Goal: Information Seeking & Learning: Learn about a topic

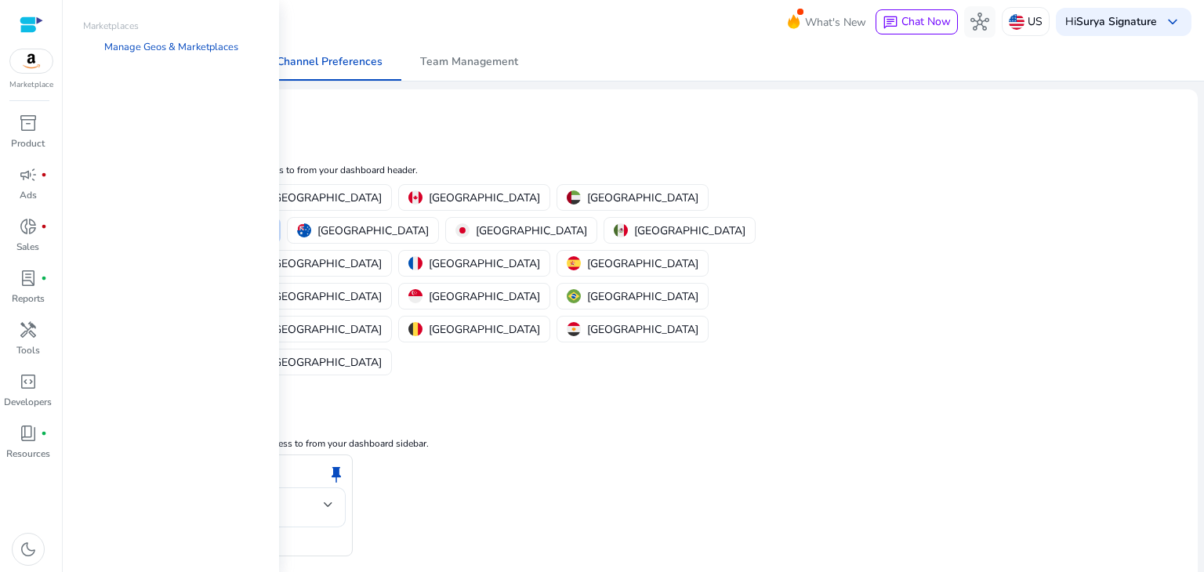
click at [35, 67] on img at bounding box center [31, 61] width 42 height 24
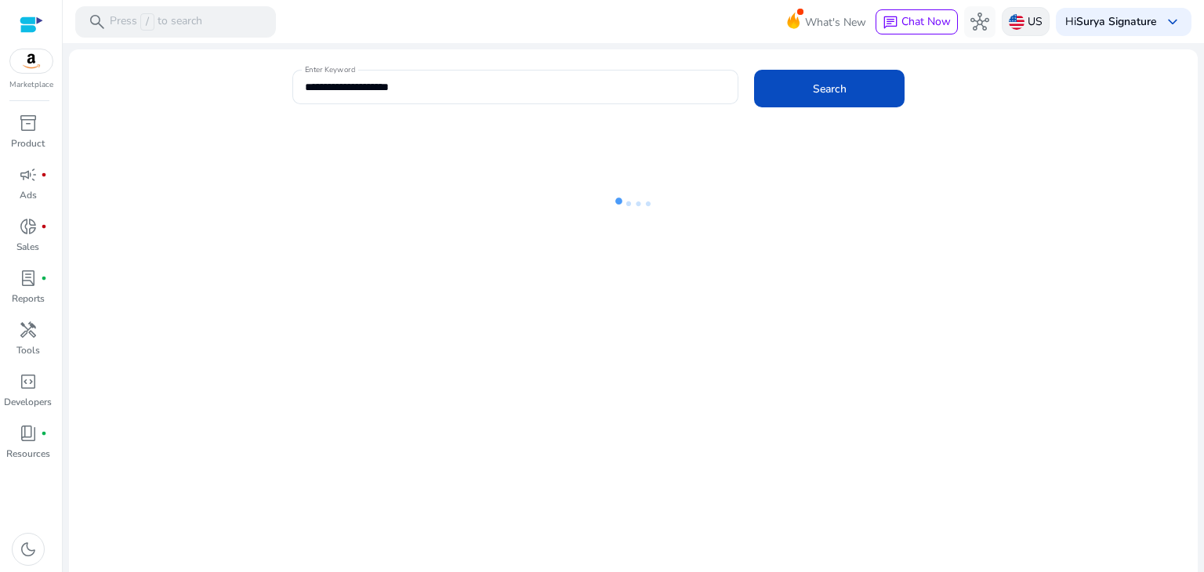
click at [1028, 23] on p "US" at bounding box center [1035, 21] width 15 height 27
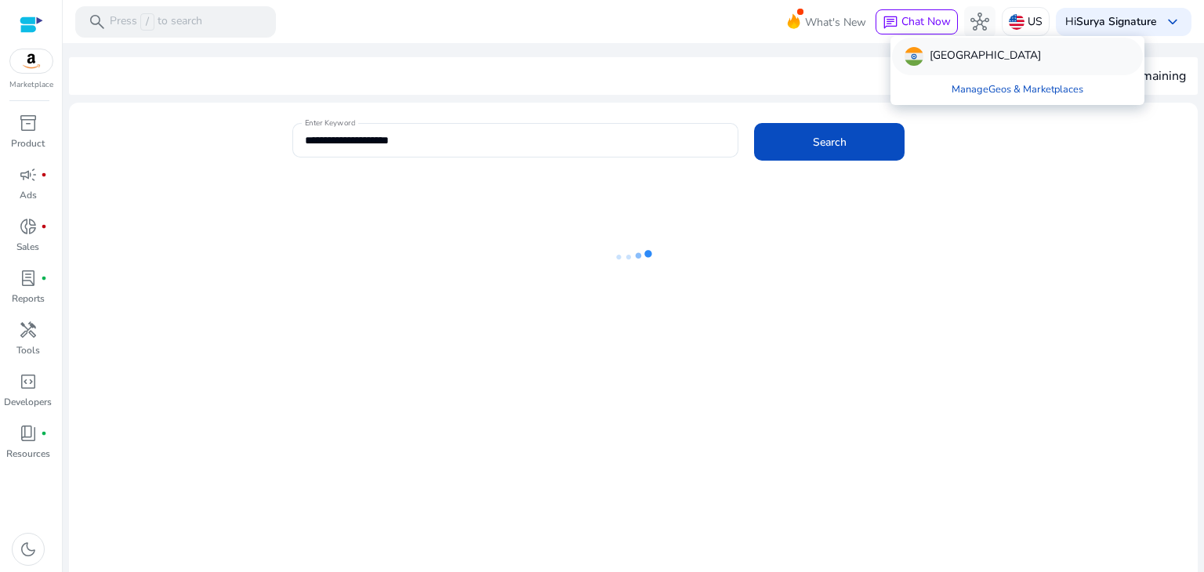
click at [944, 53] on p "[GEOGRAPHIC_DATA]" at bounding box center [985, 56] width 111 height 19
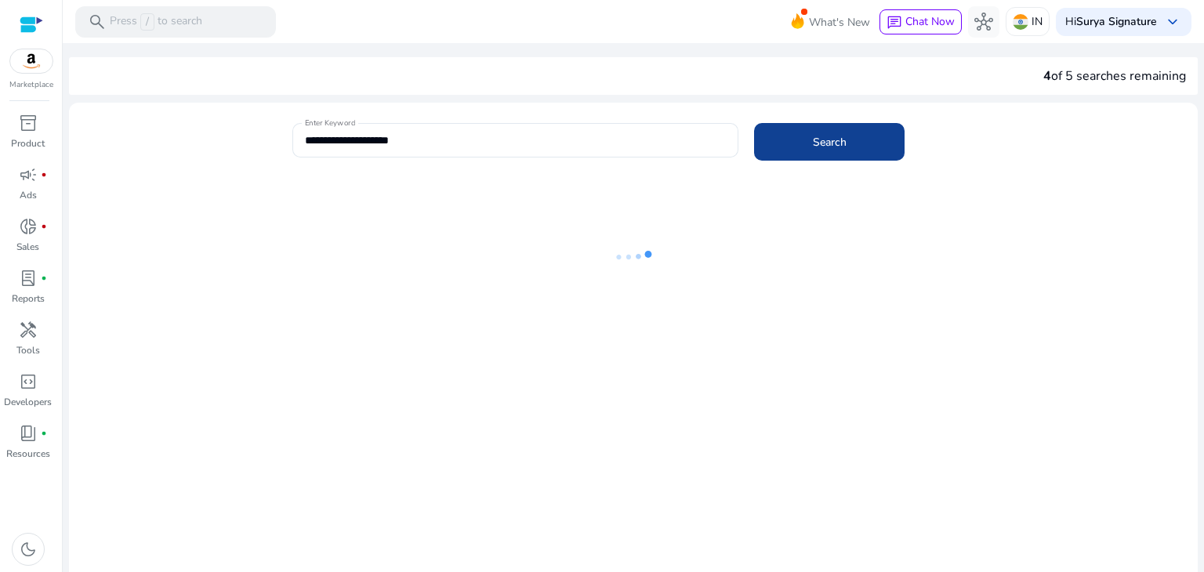
click at [840, 145] on span "Search" at bounding box center [830, 142] width 34 height 16
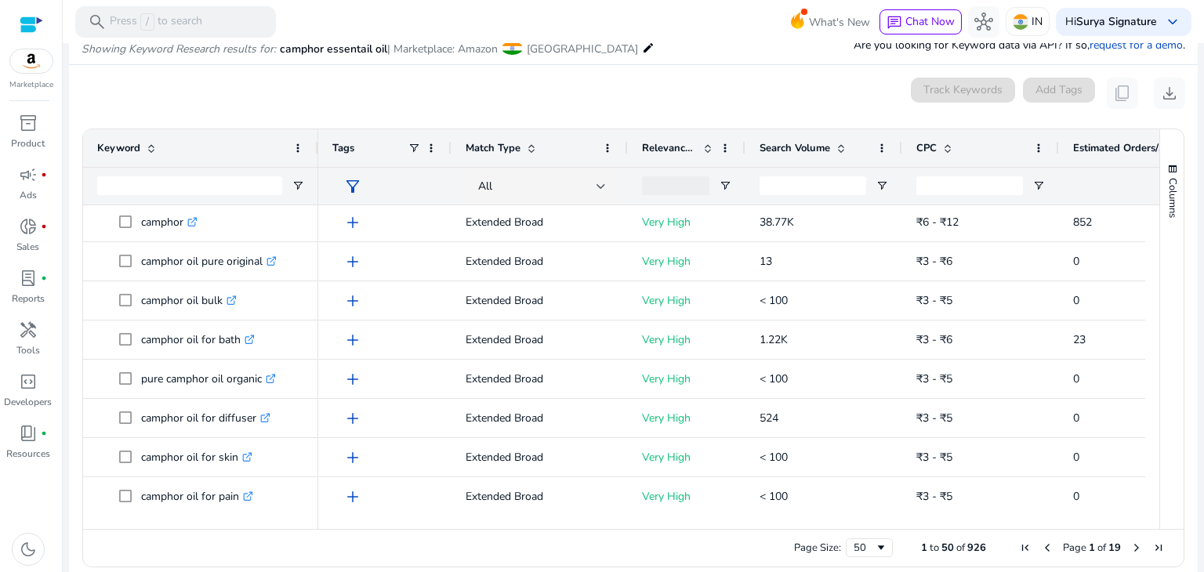
scroll to position [285, 0]
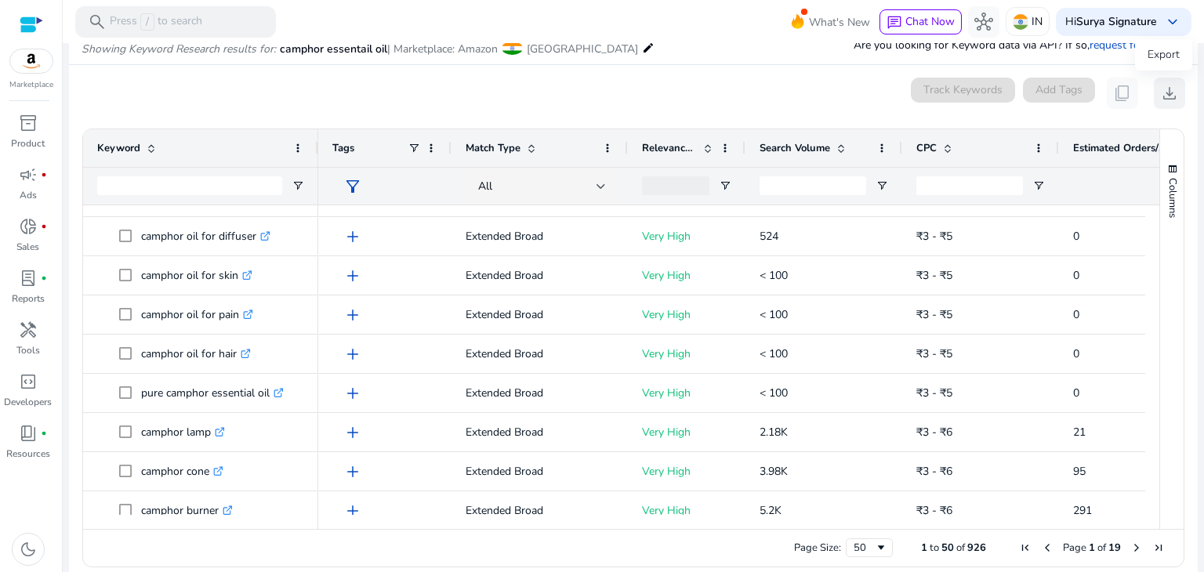
click at [1166, 95] on span "download" at bounding box center [1169, 93] width 19 height 19
click at [1114, 92] on app-icon-holder "content_copy" at bounding box center [1122, 93] width 31 height 31
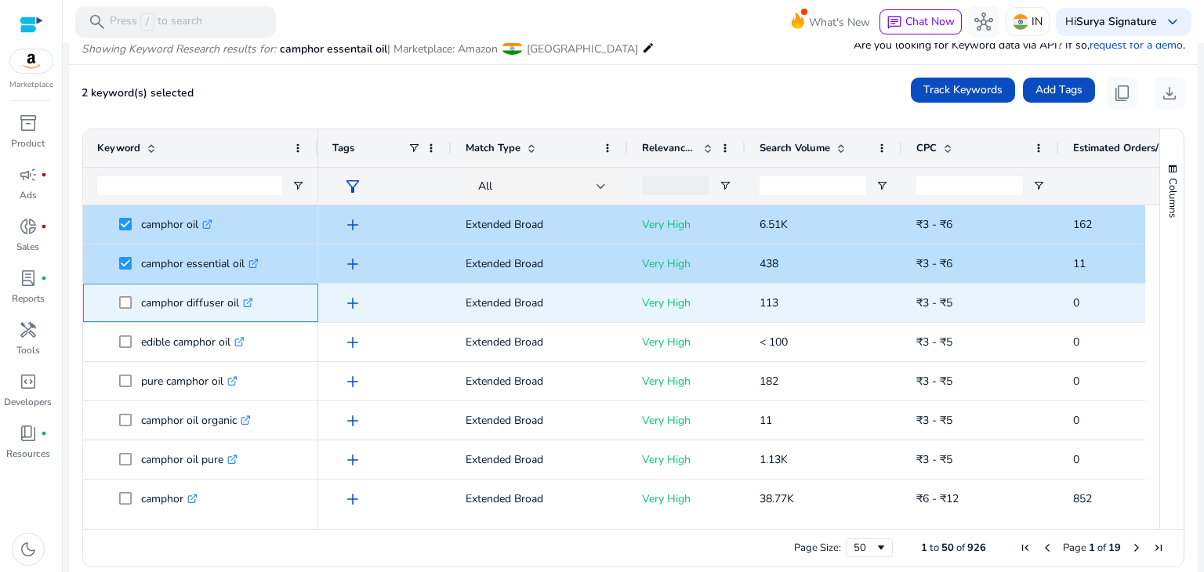
click at [129, 290] on span at bounding box center [130, 303] width 22 height 32
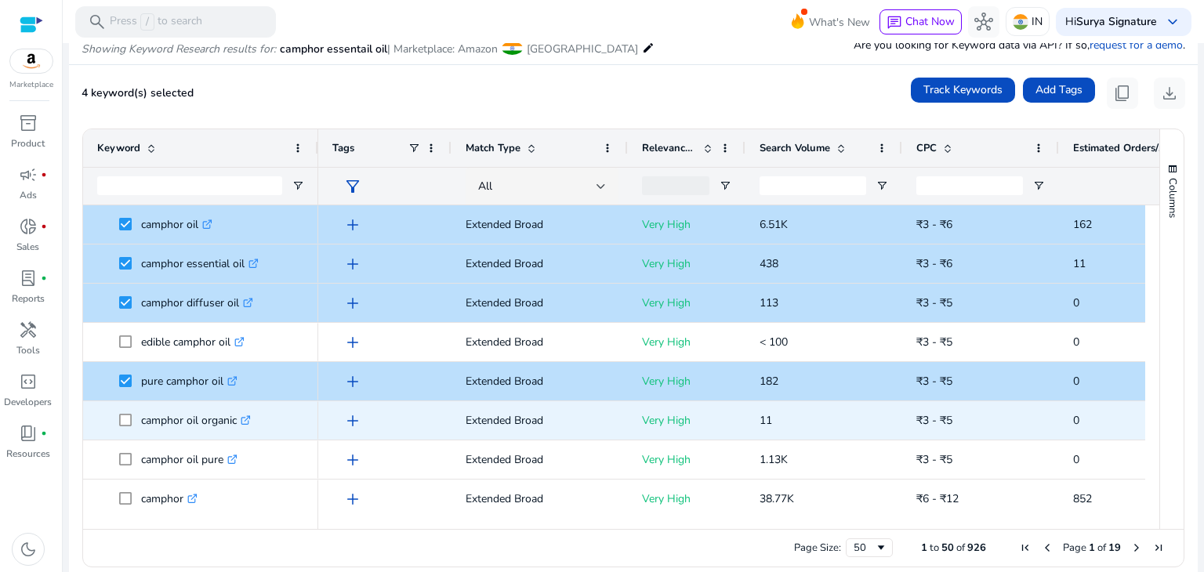
click at [135, 422] on span at bounding box center [130, 420] width 22 height 32
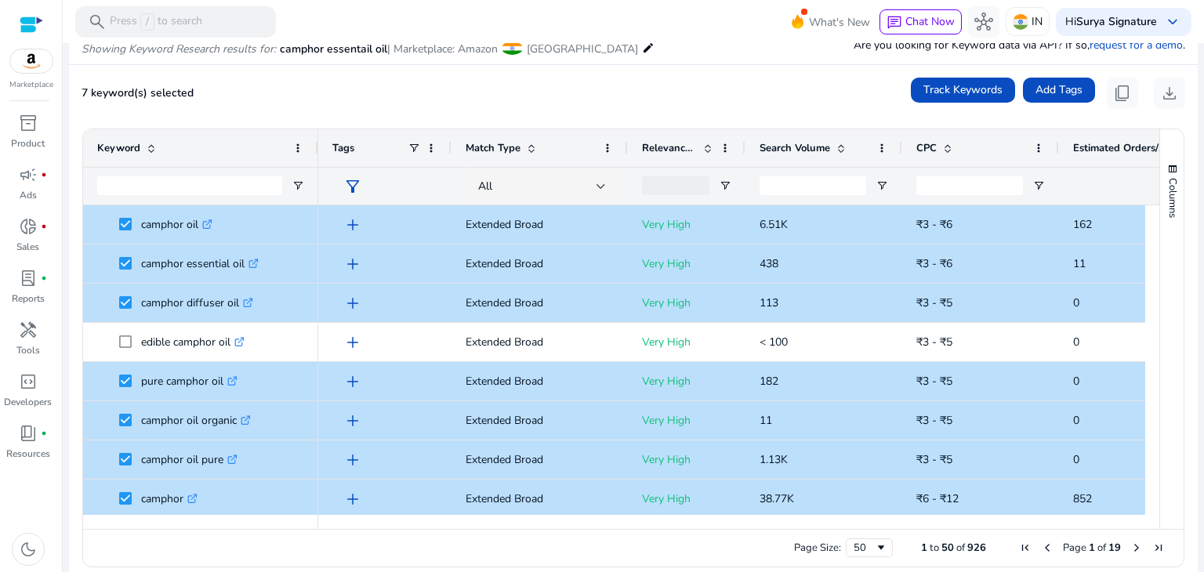
drag, startPoint x: 1153, startPoint y: 227, endPoint x: 1149, endPoint y: 239, distance: 13.1
click at [1149, 239] on div "Keyword Tags Match Type 11" at bounding box center [633, 329] width 1100 height 400
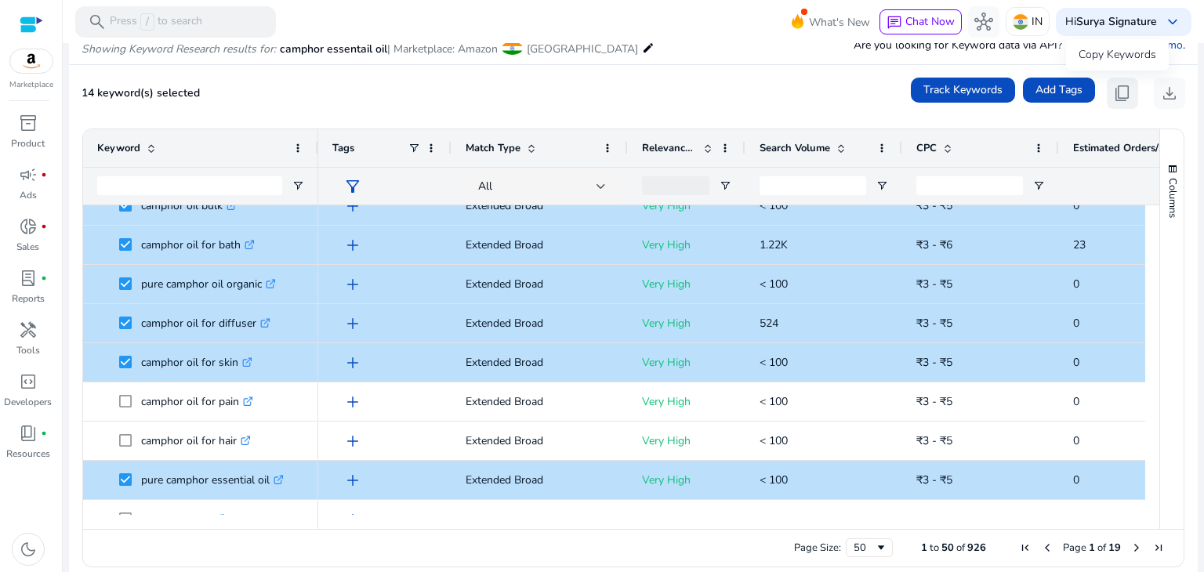
click at [1116, 95] on span "content_copy" at bounding box center [1122, 93] width 19 height 19
click at [1161, 98] on span "download" at bounding box center [1169, 93] width 19 height 19
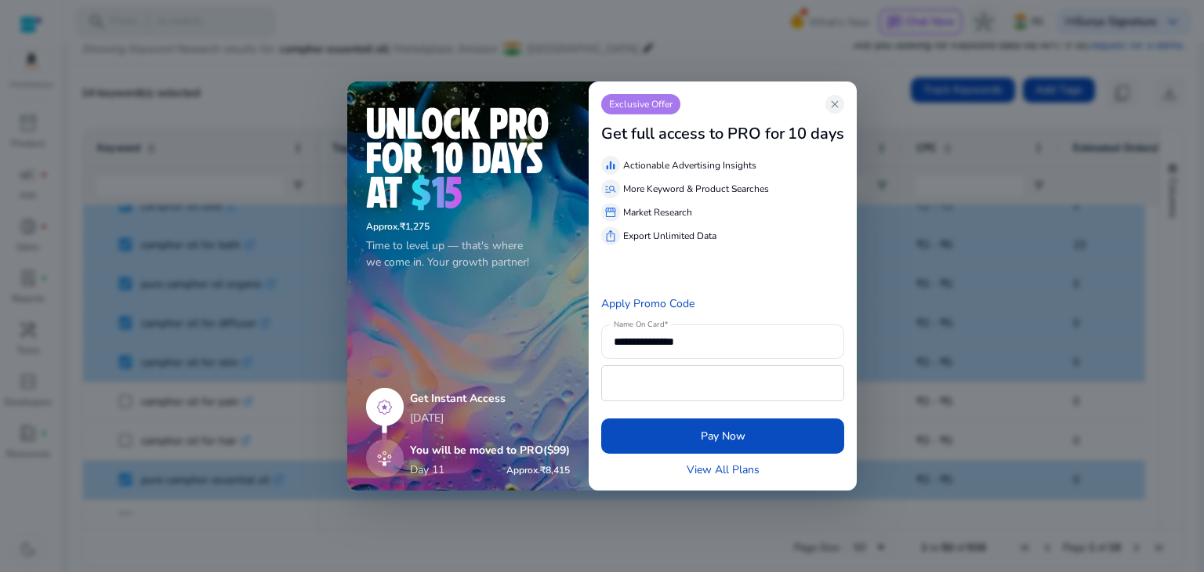
click at [847, 108] on div "**********" at bounding box center [723, 287] width 268 height 410
click at [839, 99] on span "close" at bounding box center [834, 104] width 13 height 13
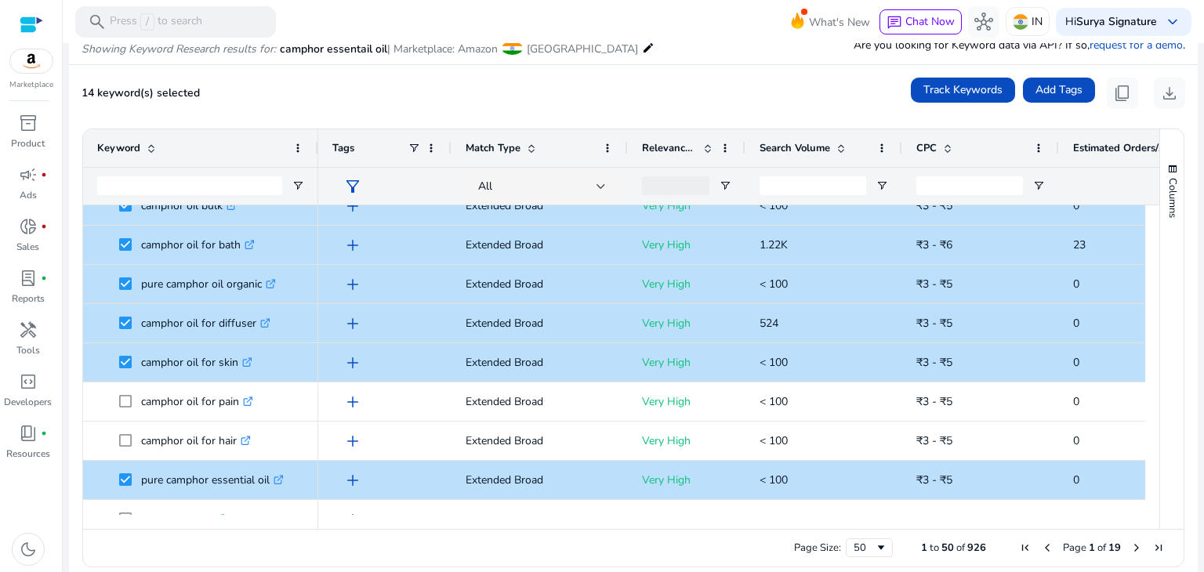
click at [1151, 300] on div "Keyword Tags Match Type 0" at bounding box center [633, 329] width 1100 height 400
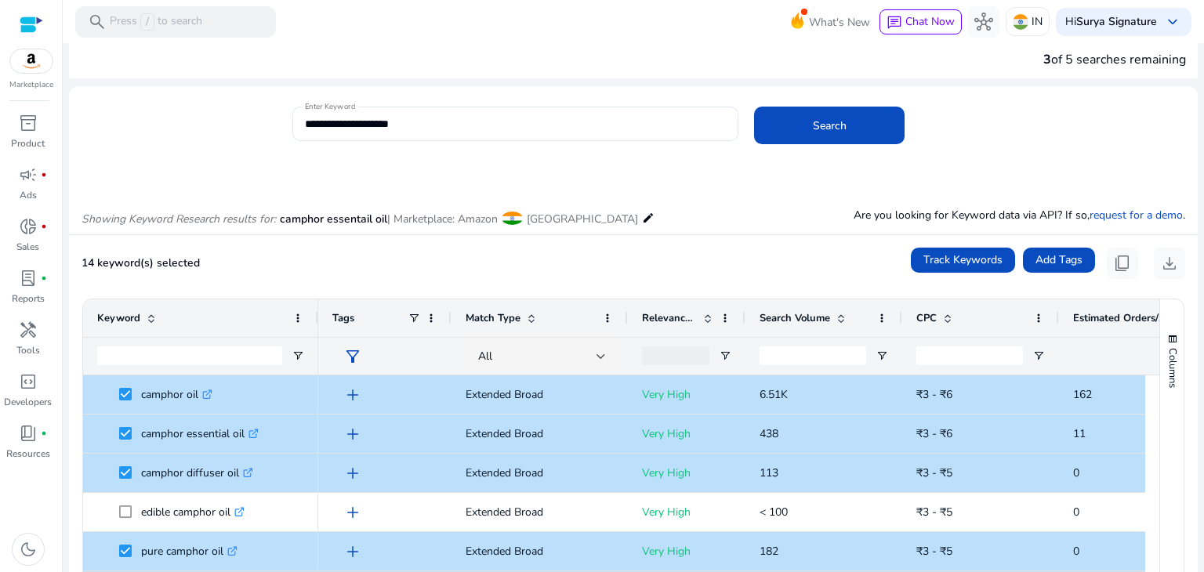
scroll to position [0, 0]
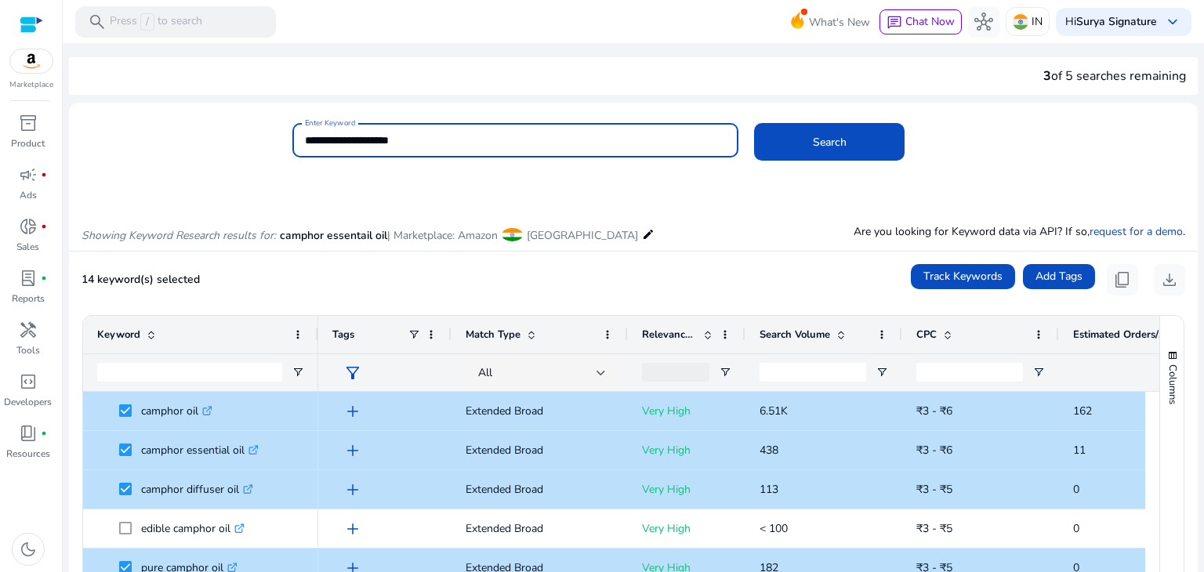
drag, startPoint x: 346, startPoint y: 139, endPoint x: 274, endPoint y: 139, distance: 71.3
click at [274, 139] on div "**********" at bounding box center [627, 148] width 1116 height 51
paste input
type input "**********"
click at [821, 144] on span "Search" at bounding box center [830, 142] width 34 height 16
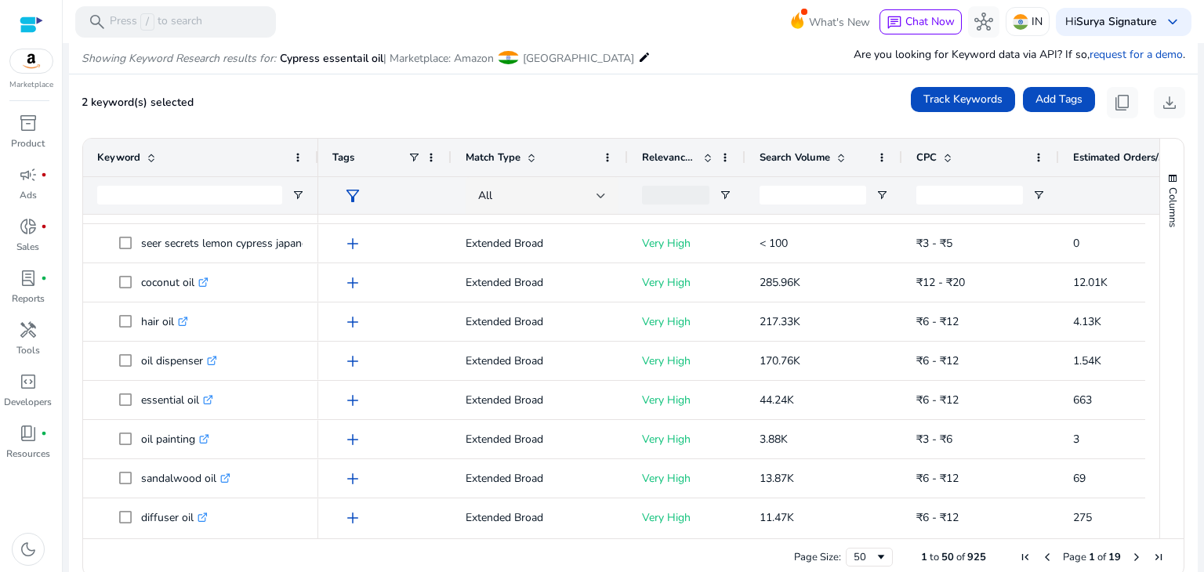
scroll to position [241, 0]
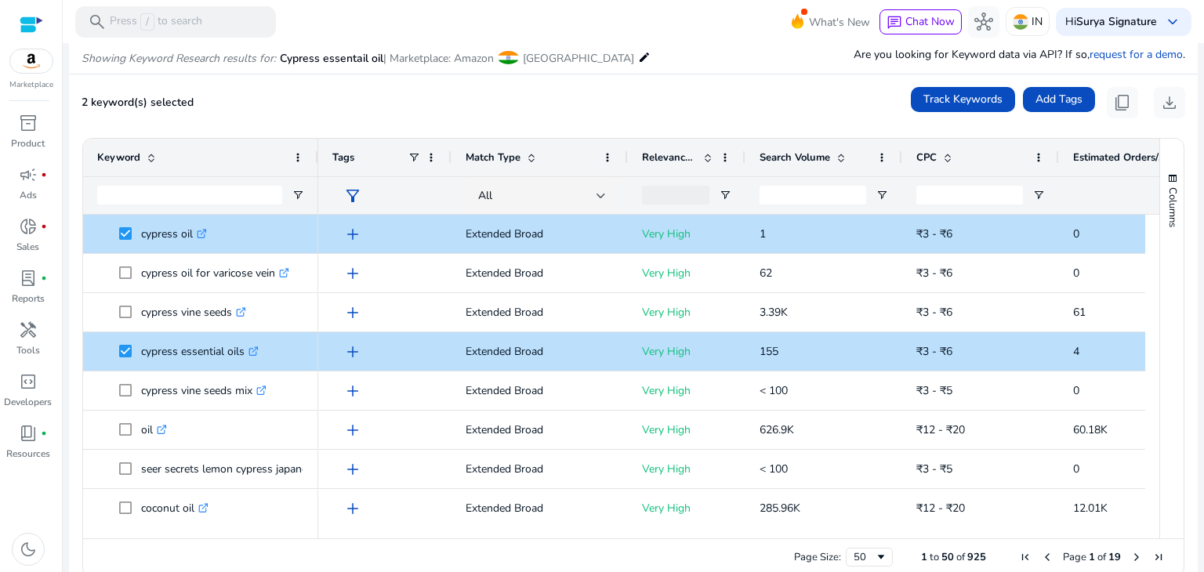
click at [638, 57] on mat-icon "edit" at bounding box center [644, 57] width 13 height 19
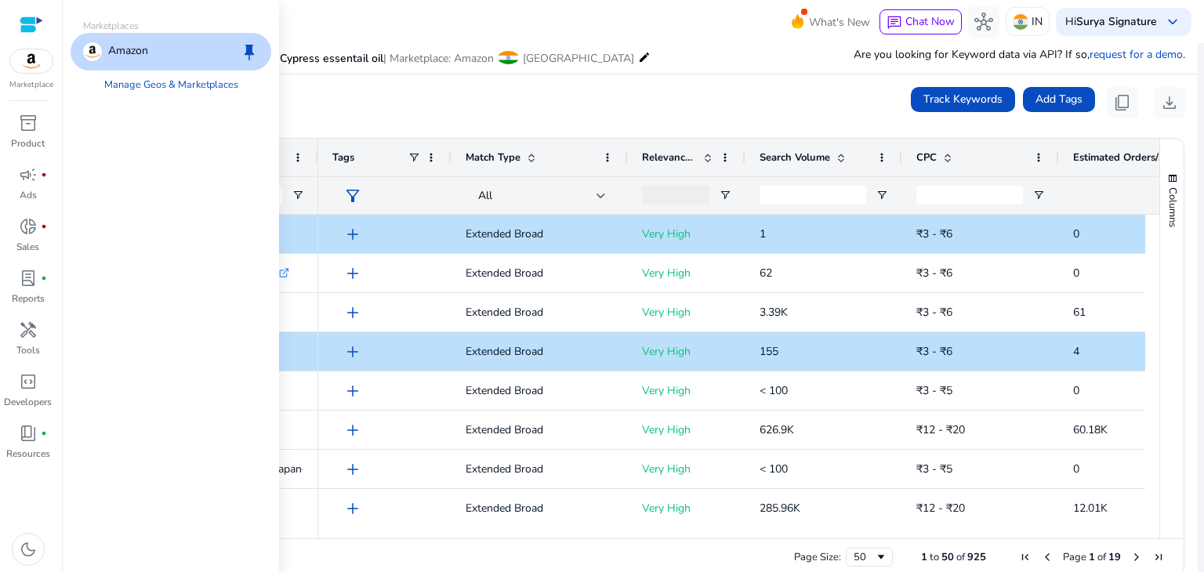
click at [430, 92] on div "2 keyword(s) selected Track Keywords Add Tags content_copy download" at bounding box center [634, 102] width 1104 height 31
click at [352, 56] on span "Cypress essentail oil" at bounding box center [331, 58] width 103 height 15
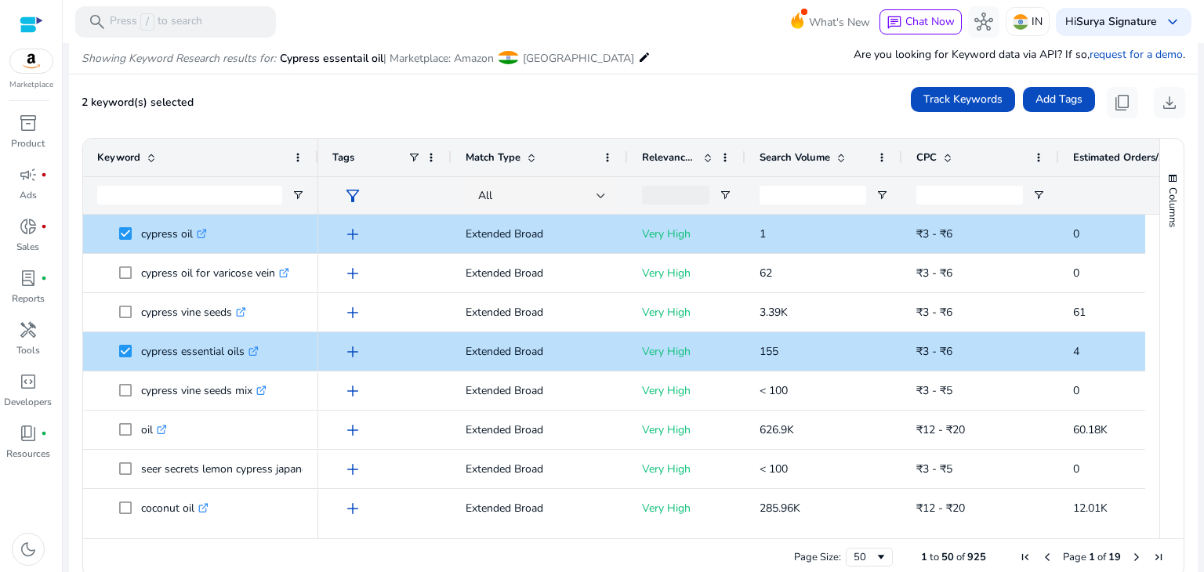
click at [181, 57] on icon "Showing Keyword Research results for:" at bounding box center [179, 58] width 194 height 15
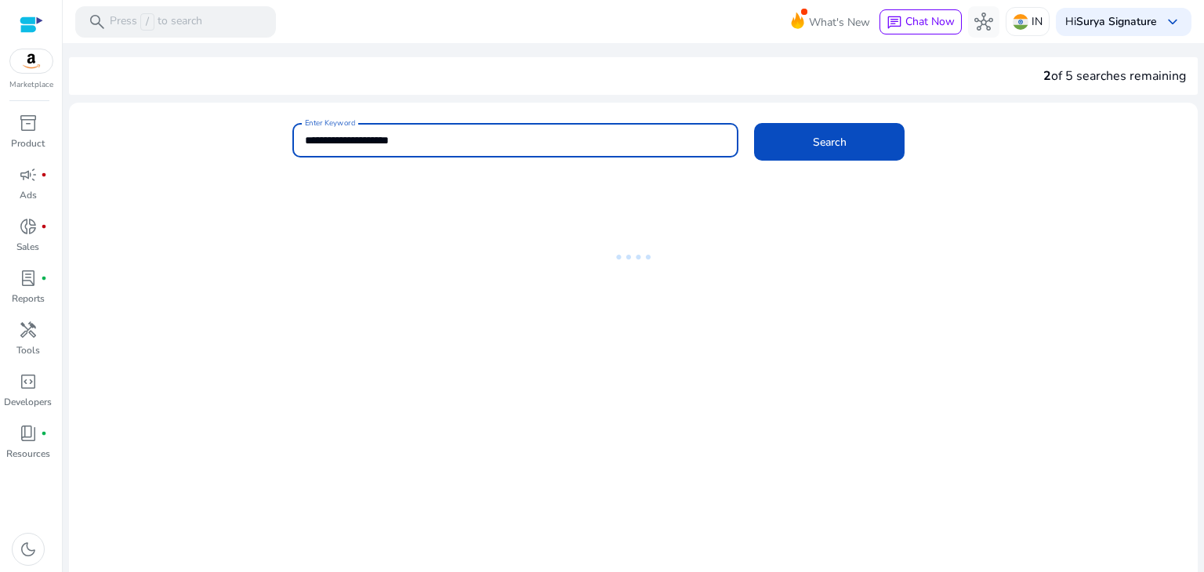
click at [353, 146] on input "**********" at bounding box center [516, 140] width 422 height 17
drag, startPoint x: 348, startPoint y: 142, endPoint x: 259, endPoint y: 151, distance: 89.8
click at [259, 151] on div "**********" at bounding box center [627, 148] width 1116 height 51
paste input "**"
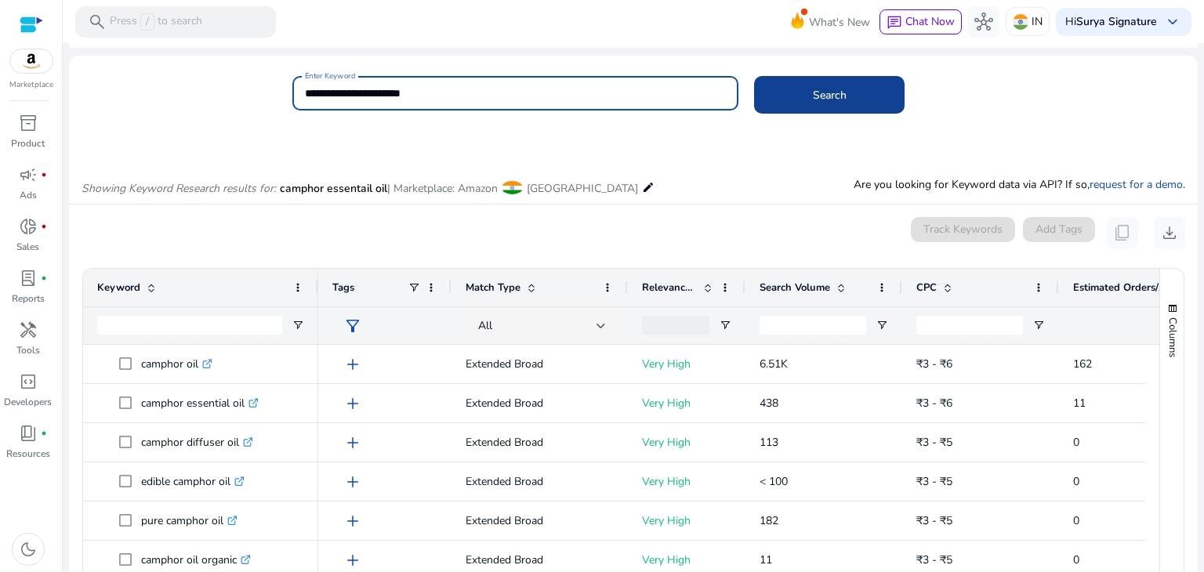
type input "**********"
click at [859, 98] on span at bounding box center [829, 95] width 150 height 38
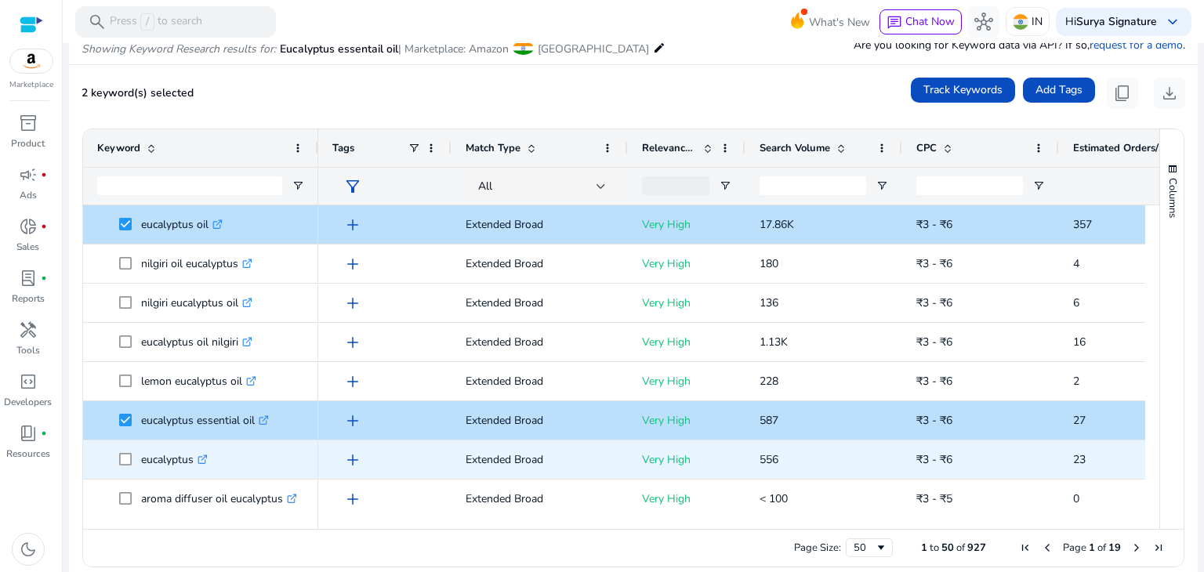
click at [125, 468] on span at bounding box center [130, 460] width 22 height 32
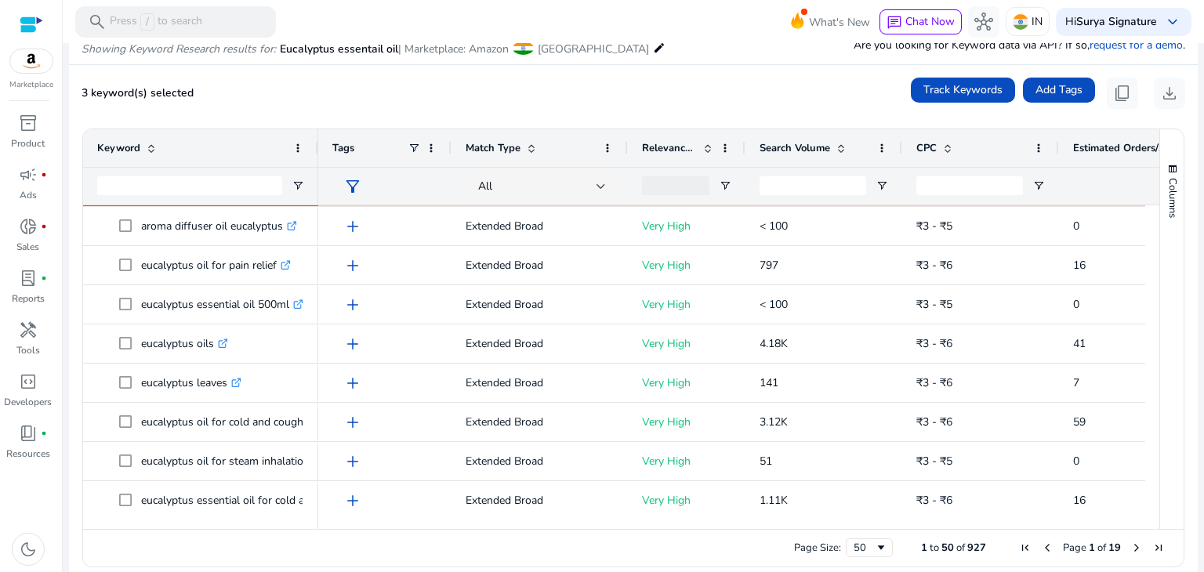
scroll to position [288, 0]
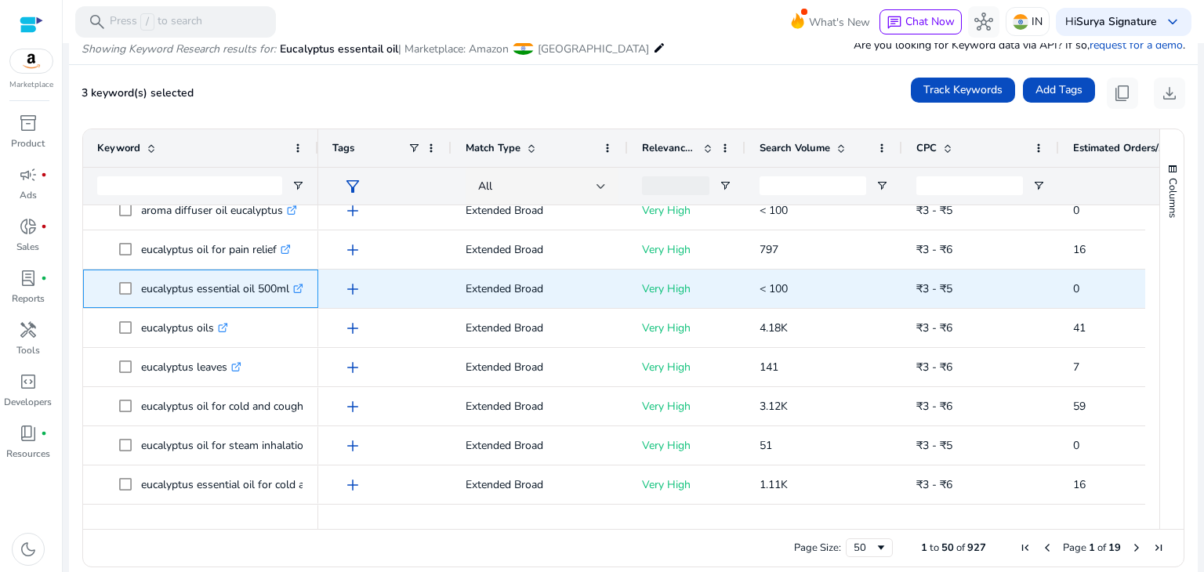
click at [129, 298] on span at bounding box center [130, 289] width 22 height 32
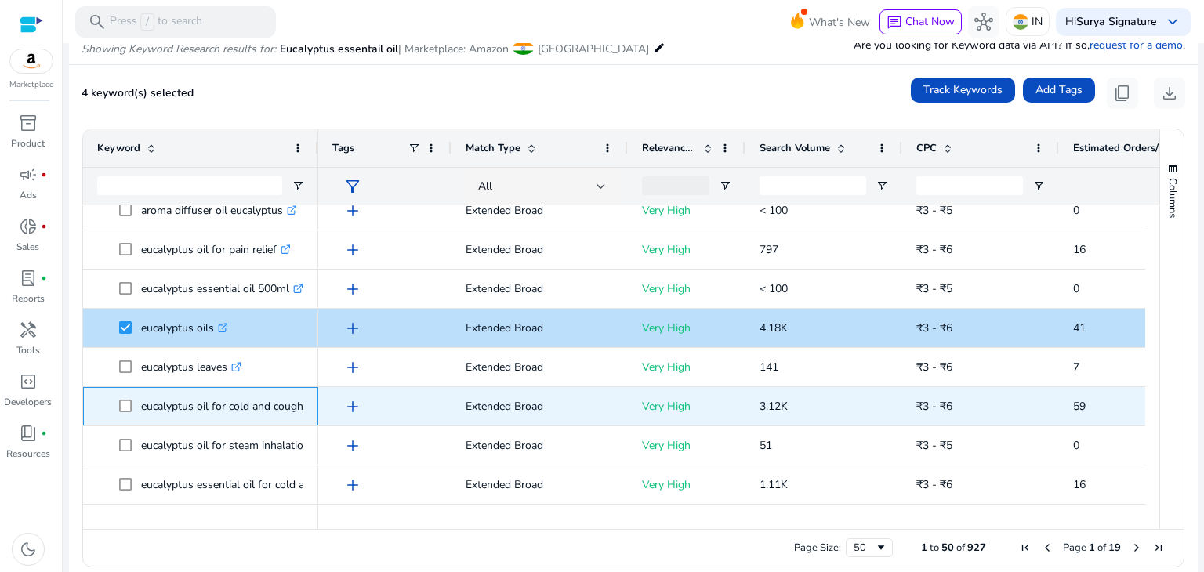
click at [132, 408] on span at bounding box center [130, 406] width 22 height 32
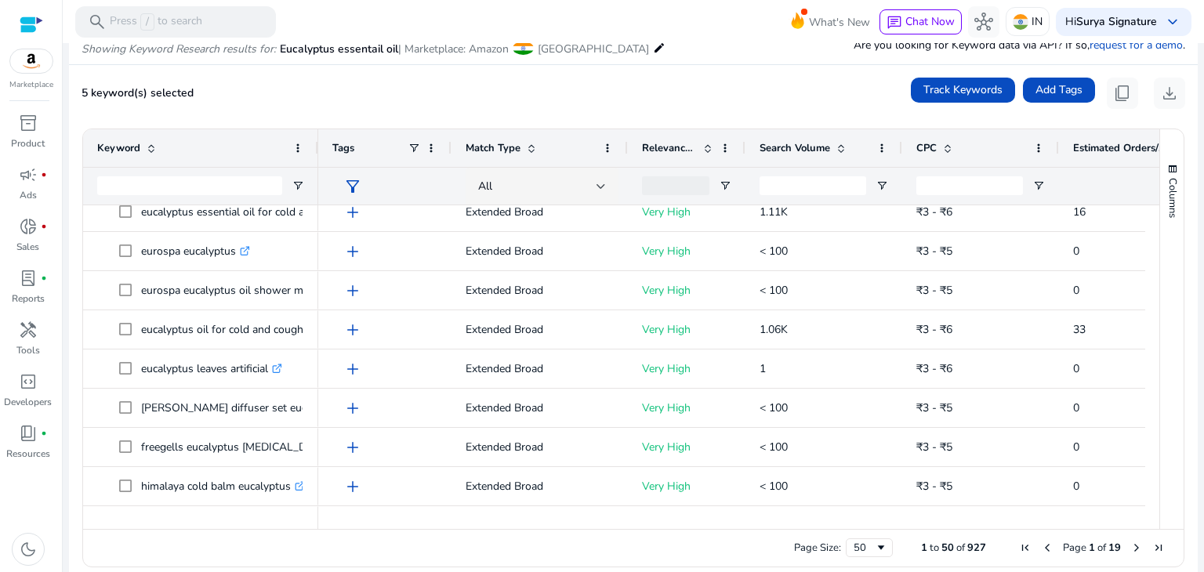
scroll to position [636, 0]
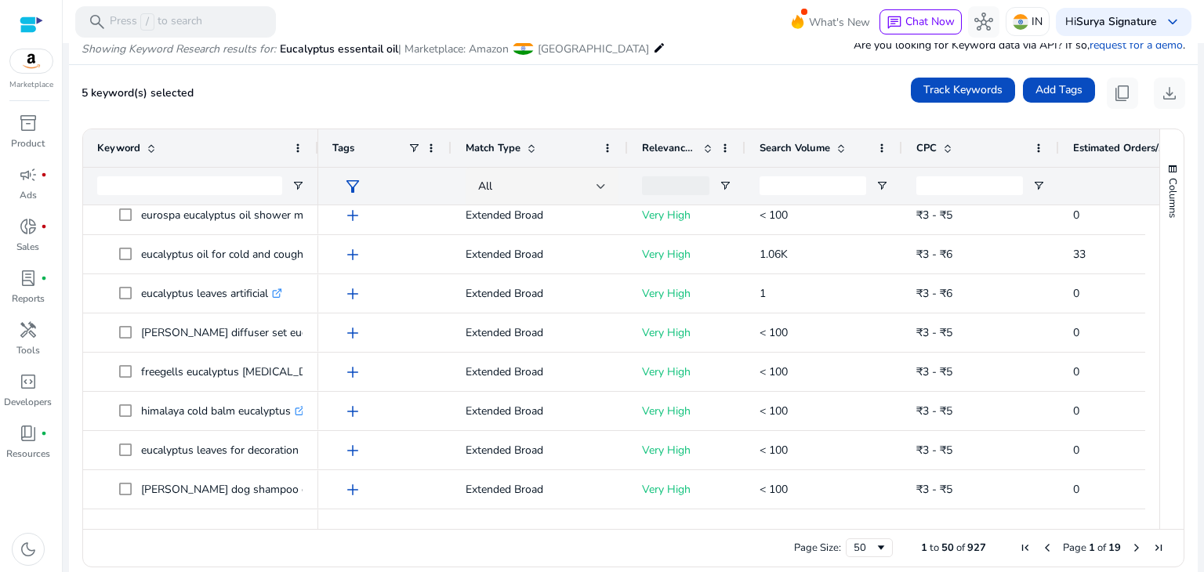
click at [1082, 45] on div at bounding box center [633, 44] width 1141 height 3
click at [1113, 96] on span "content_copy" at bounding box center [1122, 93] width 19 height 19
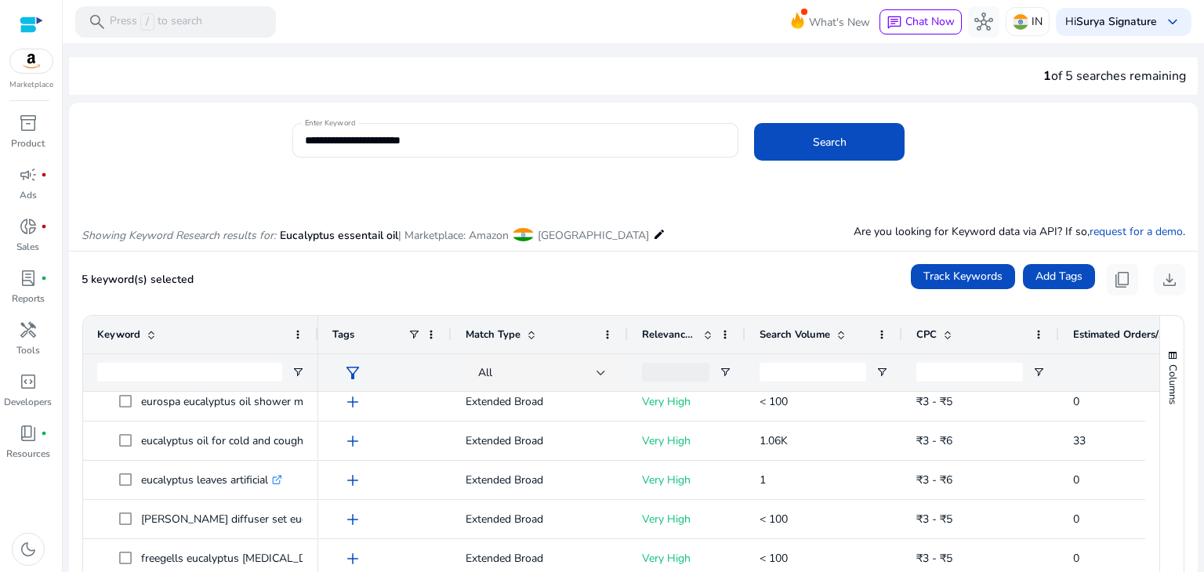
click at [29, 62] on img at bounding box center [31, 61] width 42 height 24
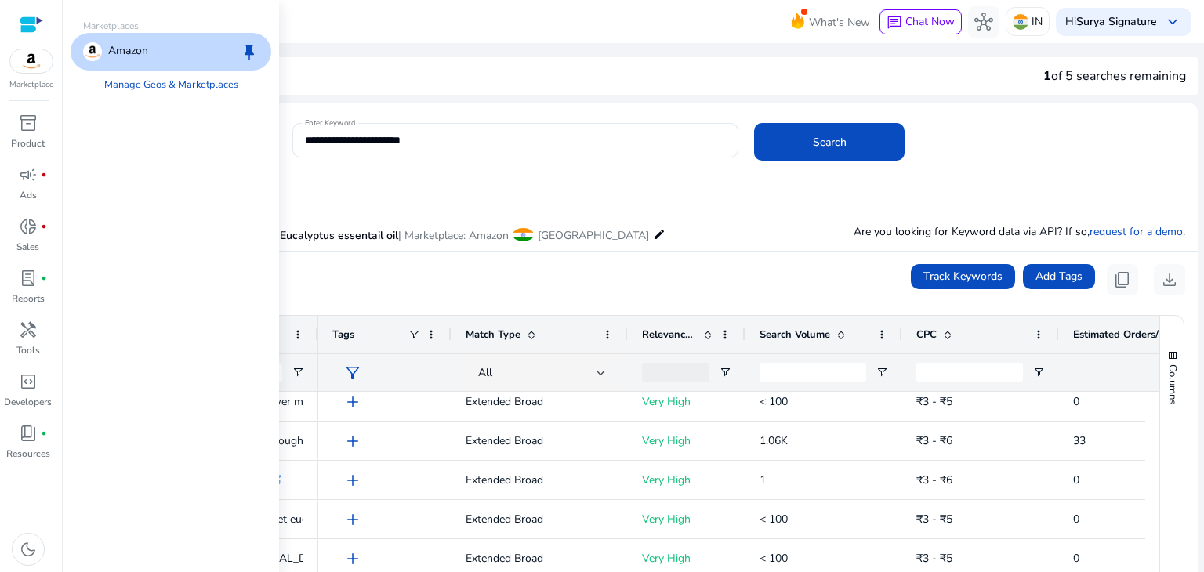
click at [32, 63] on img at bounding box center [31, 61] width 42 height 24
click at [33, 120] on span "inventory_2" at bounding box center [28, 123] width 19 height 19
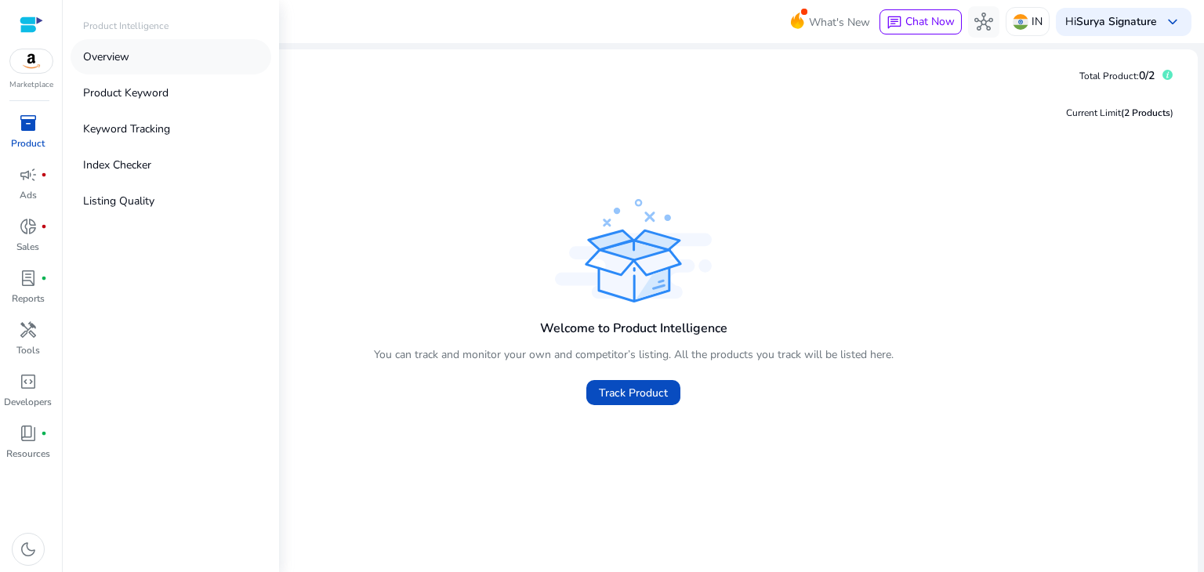
click at [100, 54] on p "Overview" at bounding box center [106, 57] width 46 height 16
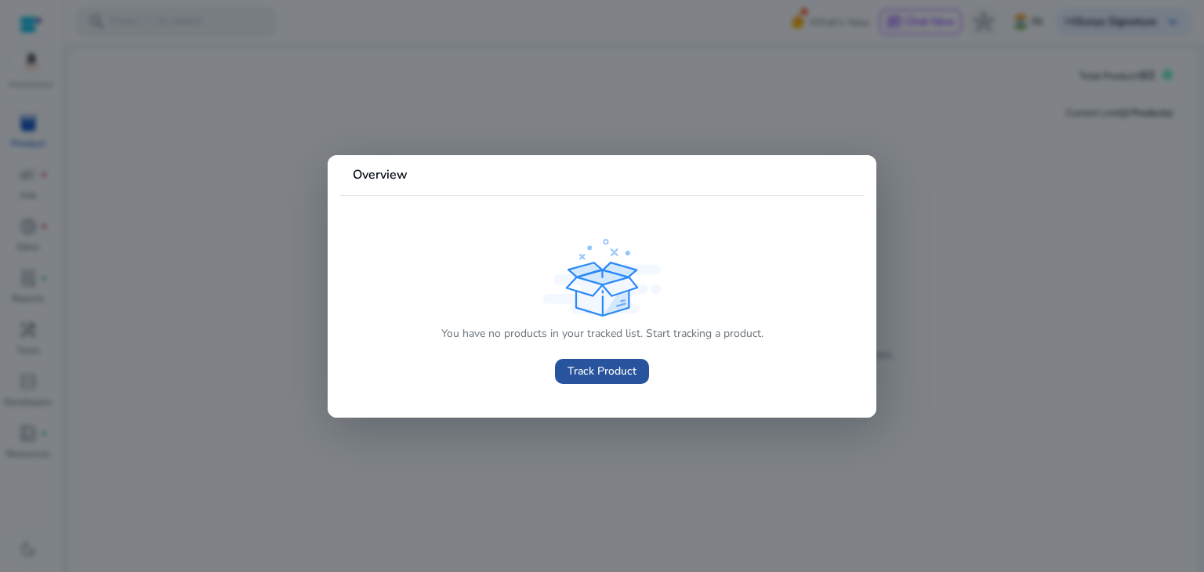
click at [630, 364] on span "Track Product" at bounding box center [601, 371] width 69 height 16
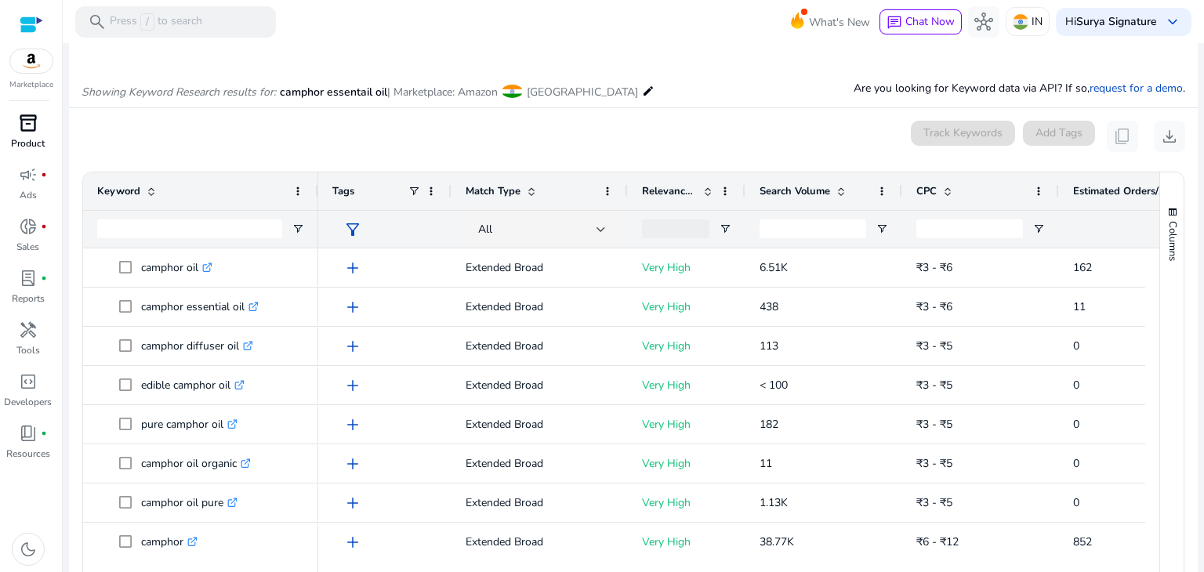
scroll to position [187, 0]
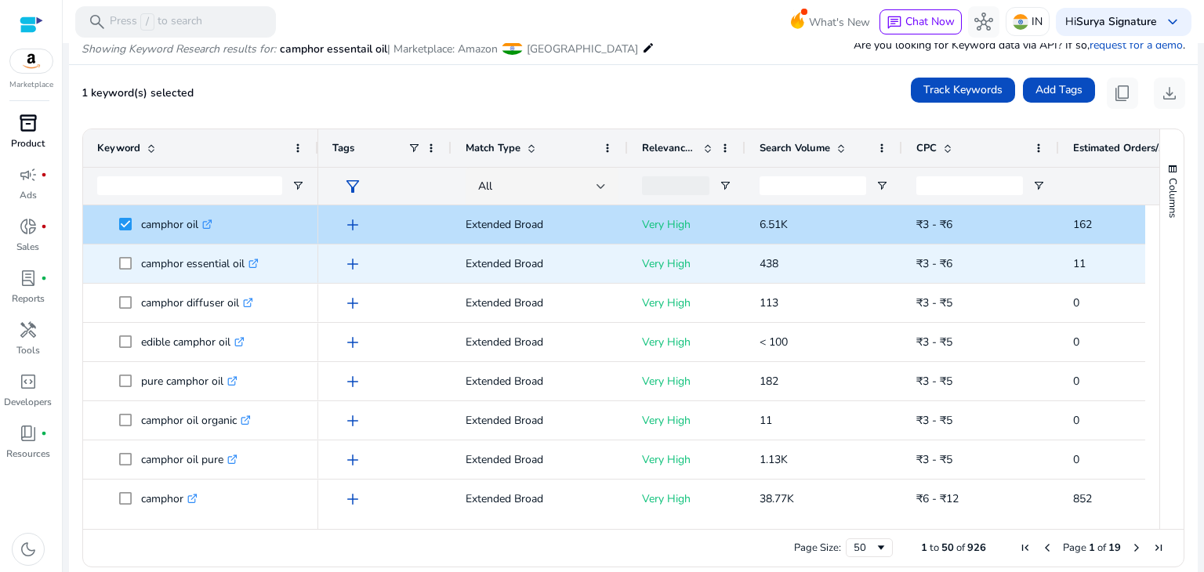
click at [127, 256] on span at bounding box center [130, 264] width 22 height 32
